Goal: Browse casually: Explore the website without a specific task or goal

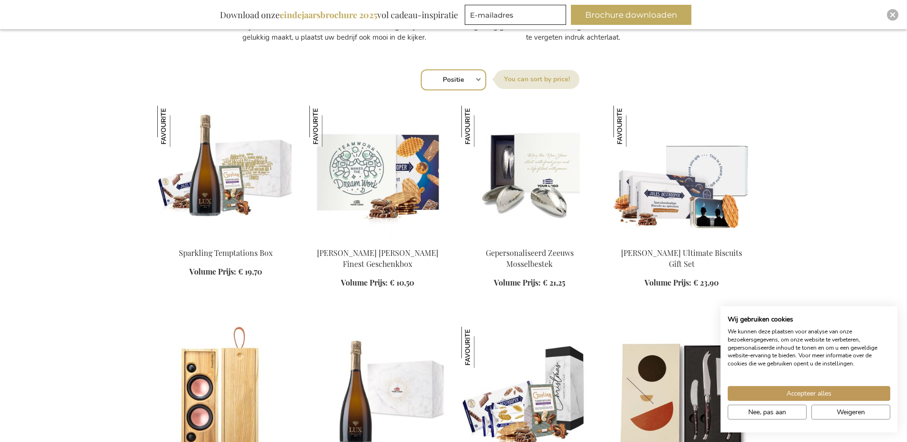
scroll to position [621, 0]
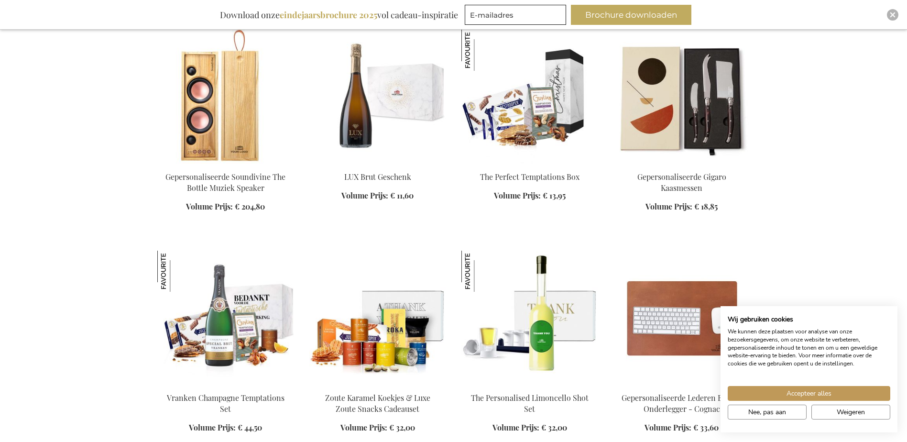
scroll to position [1051, 0]
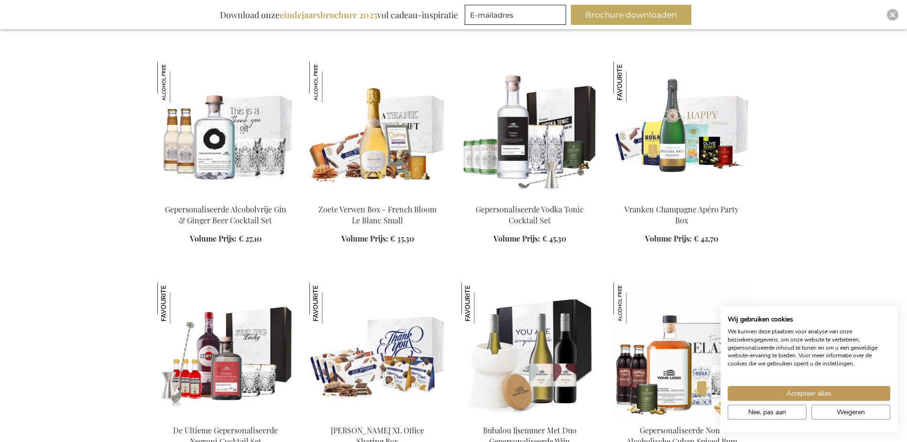
scroll to position [2676, 0]
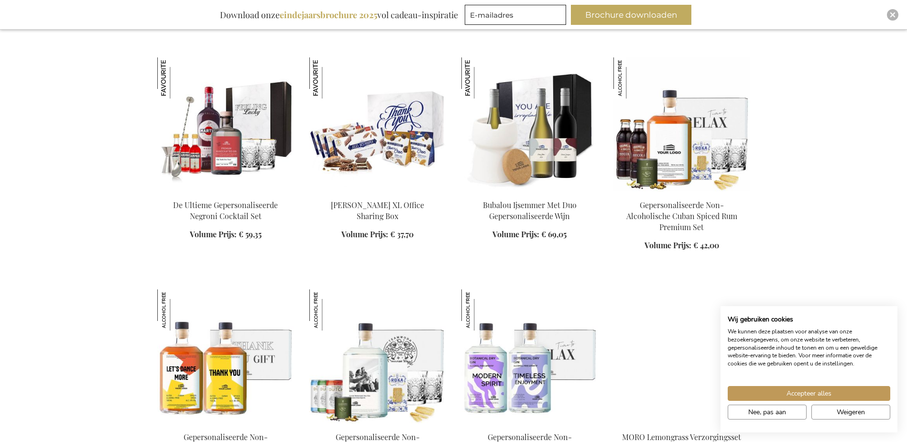
scroll to position [3011, 0]
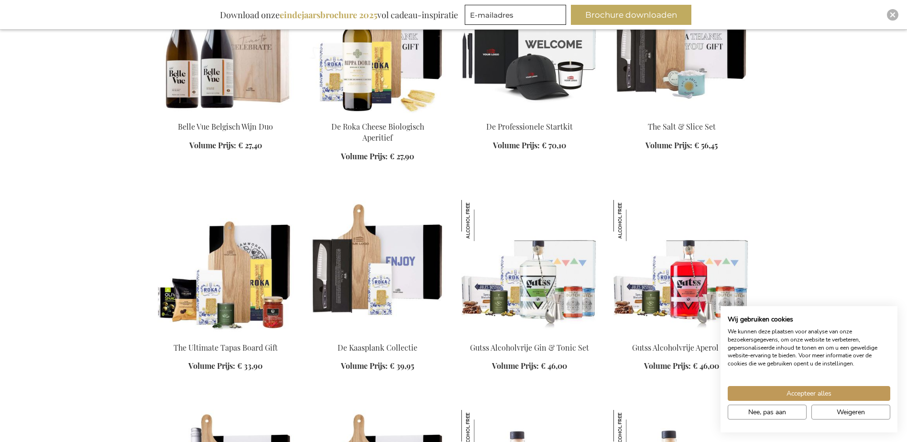
scroll to position [3871, 0]
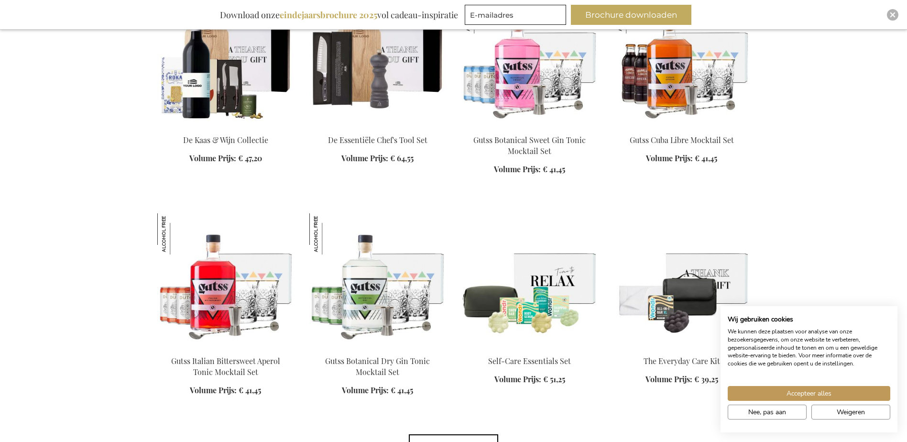
scroll to position [4349, 0]
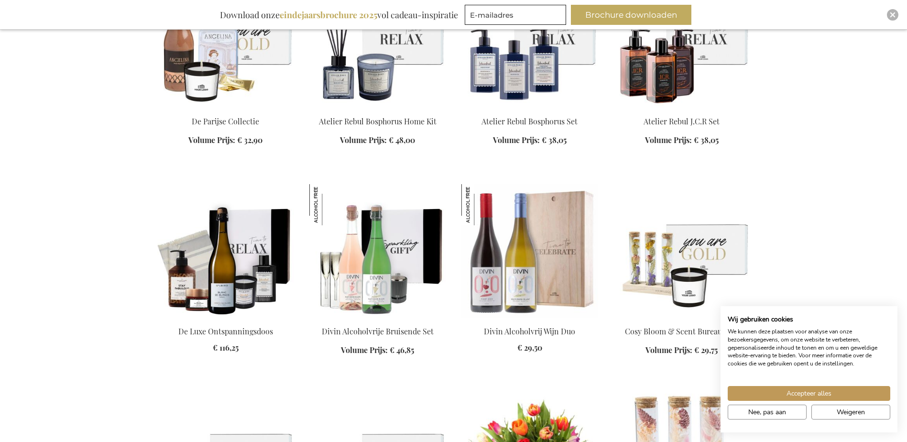
scroll to position [4923, 0]
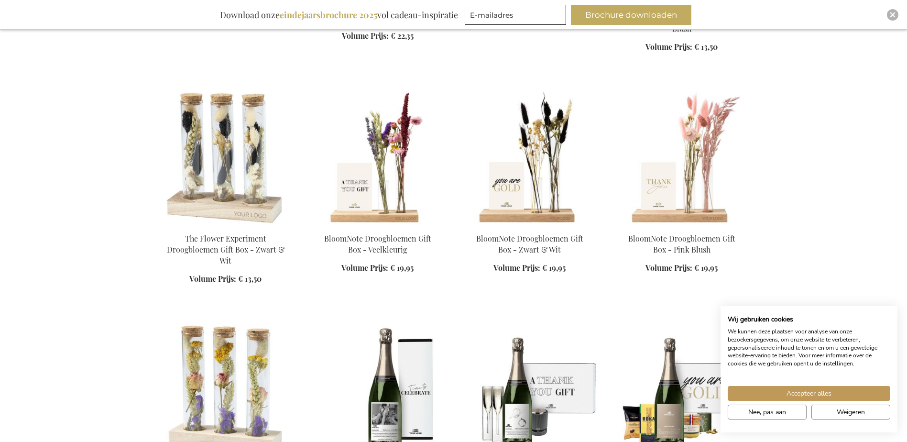
scroll to position [5544, 0]
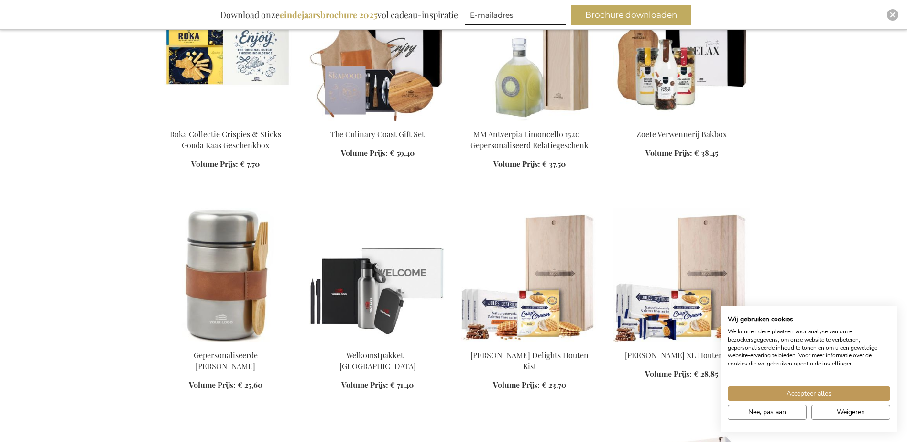
scroll to position [6022, 0]
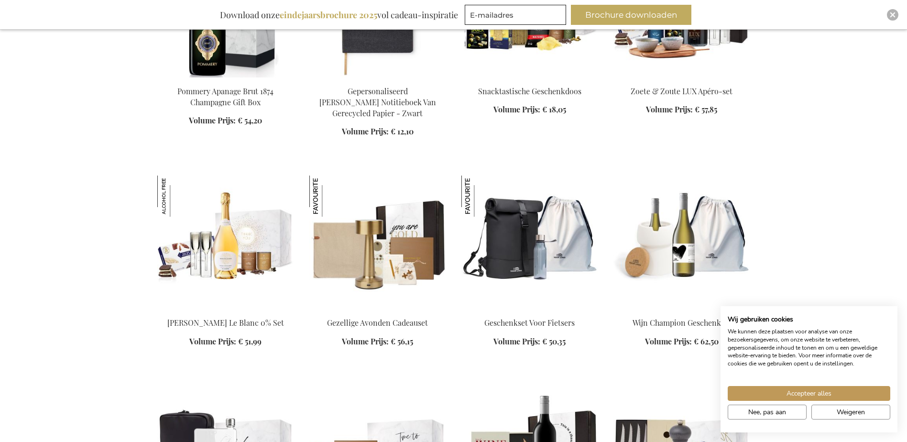
scroll to position [7217, 0]
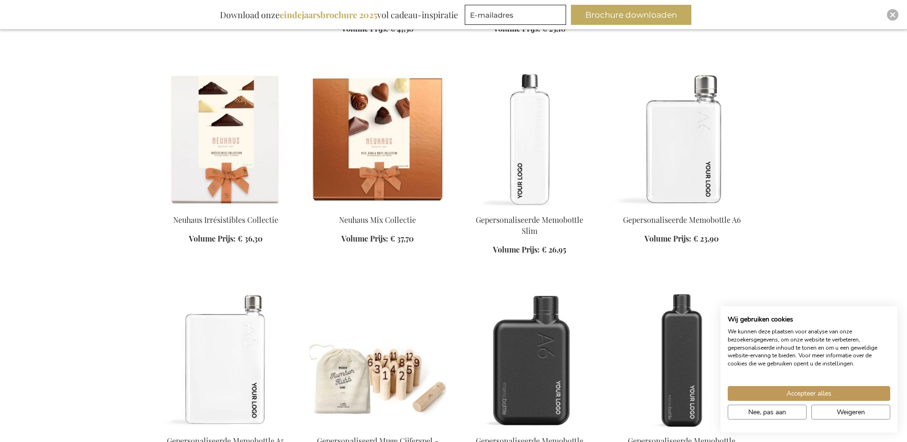
scroll to position [8699, 0]
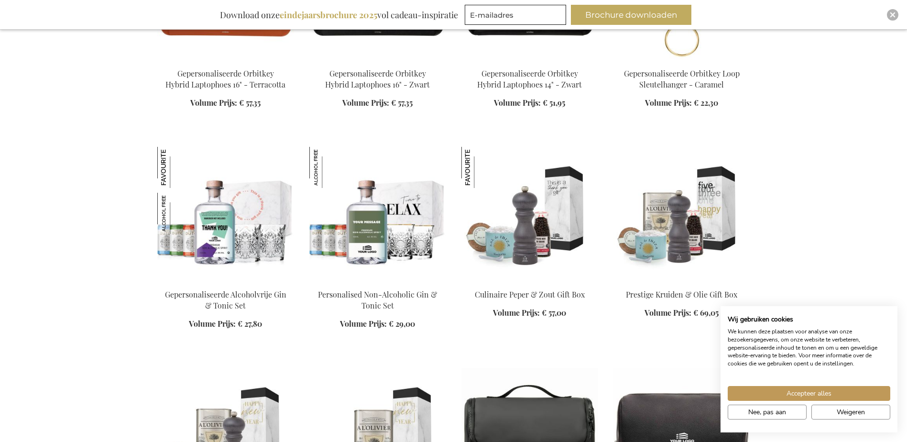
scroll to position [9607, 0]
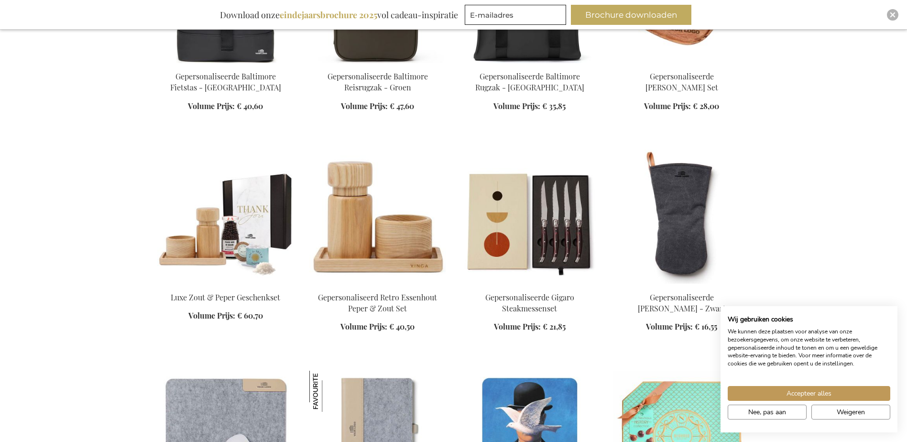
scroll to position [10610, 0]
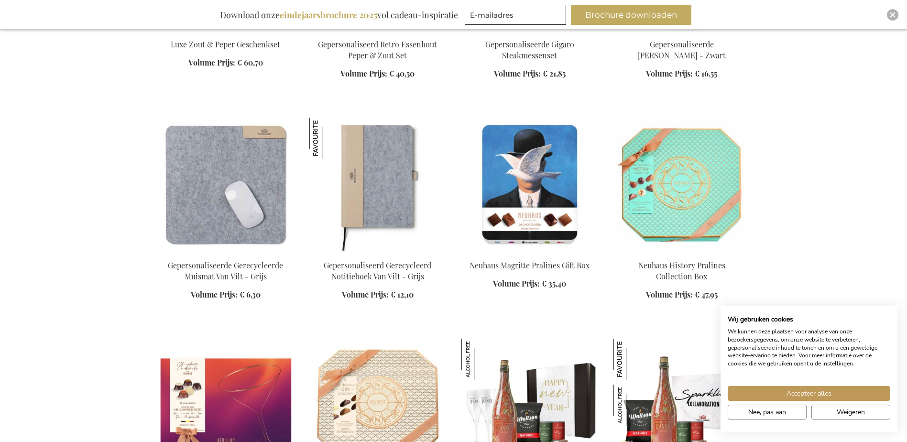
scroll to position [10849, 0]
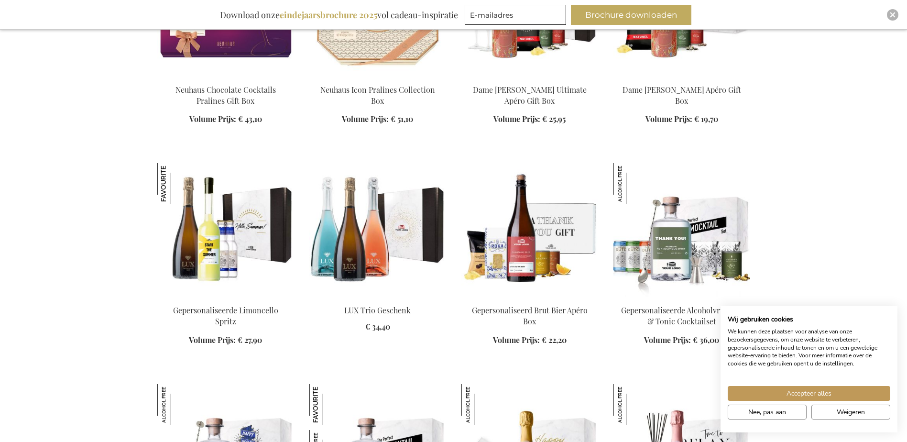
scroll to position [11327, 0]
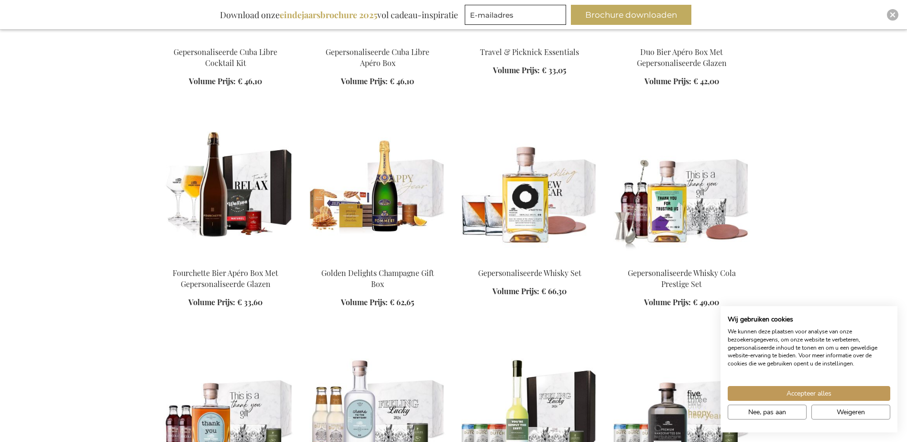
scroll to position [12092, 0]
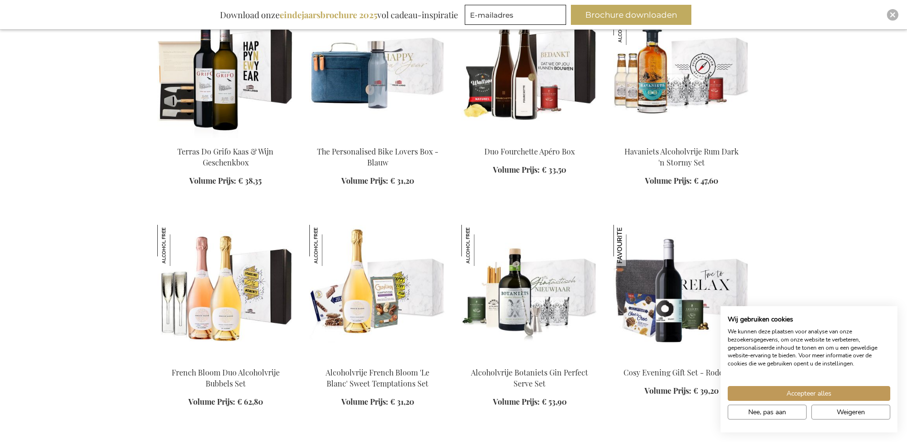
scroll to position [13335, 0]
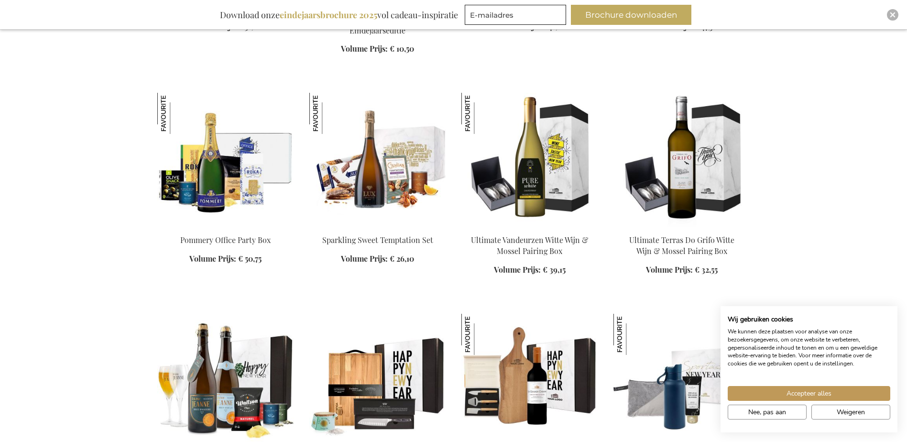
scroll to position [13908, 0]
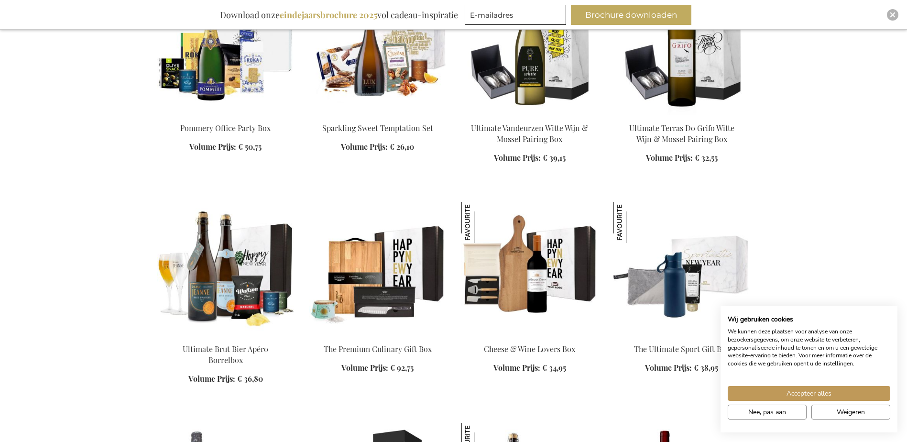
scroll to position [14052, 0]
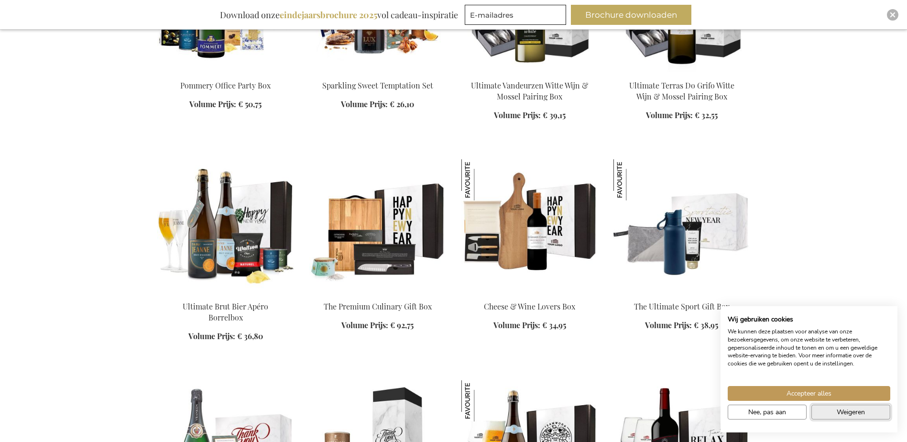
click at [824, 414] on button "Weigeren" at bounding box center [850, 411] width 79 height 15
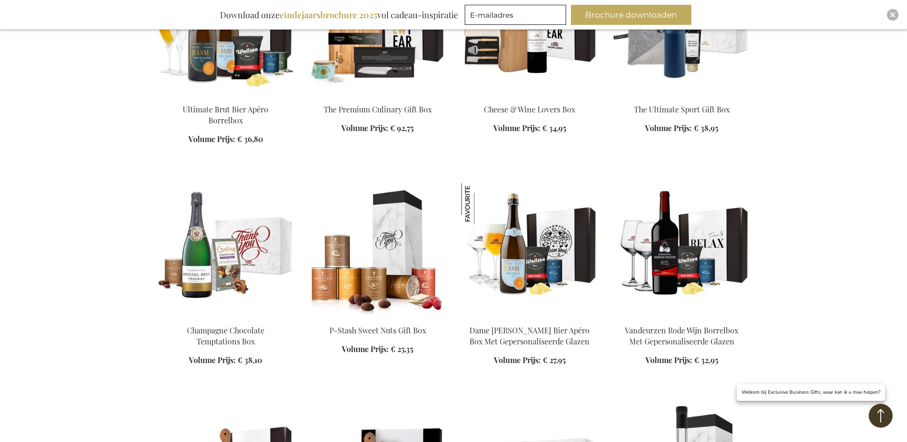
scroll to position [14290, 0]
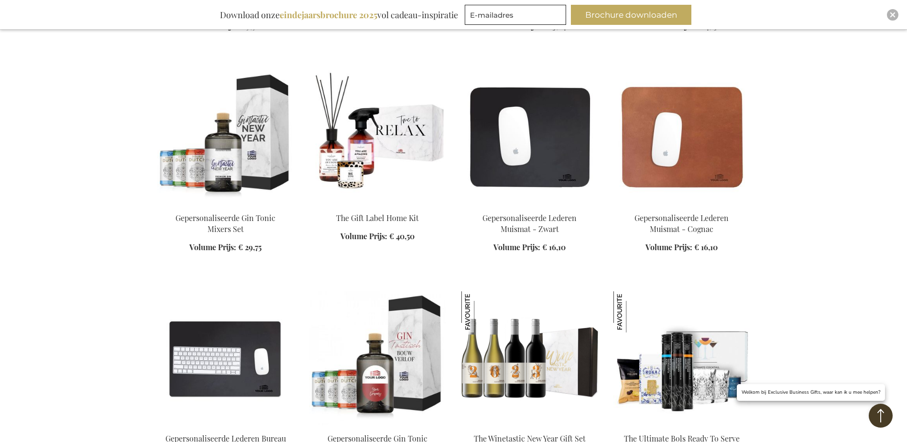
scroll to position [15055, 0]
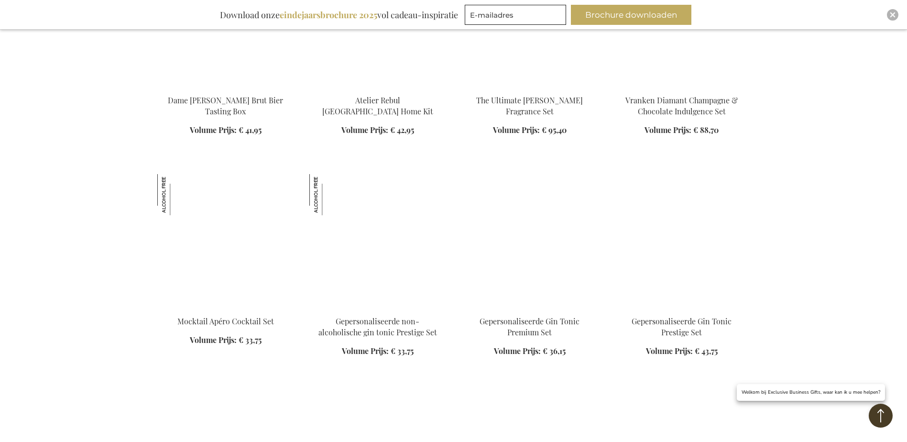
scroll to position [15629, 0]
